Goal: Find specific page/section: Find specific page/section

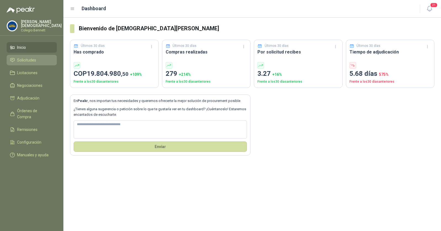
click at [32, 59] on span "Solicitudes" at bounding box center [26, 60] width 19 height 6
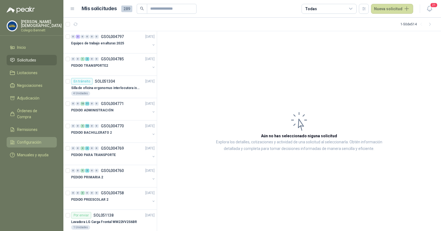
click at [31, 139] on span "Configuración" at bounding box center [29, 142] width 24 height 6
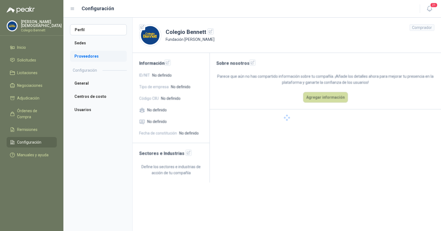
click at [87, 57] on li "Proveedores" at bounding box center [98, 56] width 57 height 11
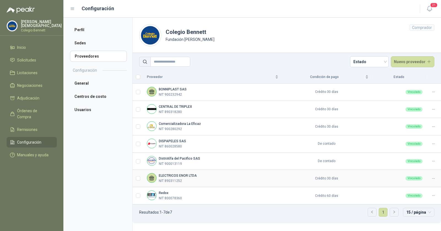
click at [434, 178] on icon at bounding box center [433, 178] width 4 height 4
click at [35, 29] on p "Colegio Bennett" at bounding box center [41, 30] width 41 height 3
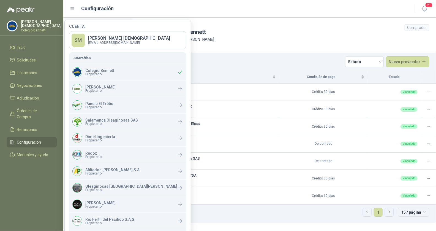
scroll to position [52, 0]
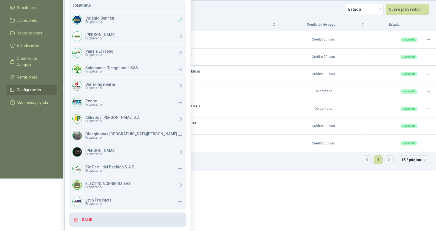
click at [101, 217] on button "Salir" at bounding box center [127, 219] width 117 height 14
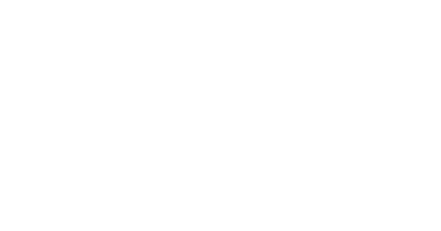
scroll to position [0, 0]
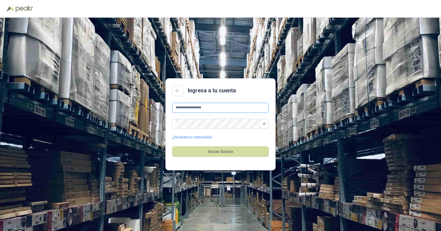
click at [217, 110] on input "**********" at bounding box center [220, 108] width 96 height 10
type input "**********"
click at [229, 154] on button "Iniciar Sesión" at bounding box center [220, 151] width 96 height 10
